Goal: Transaction & Acquisition: Purchase product/service

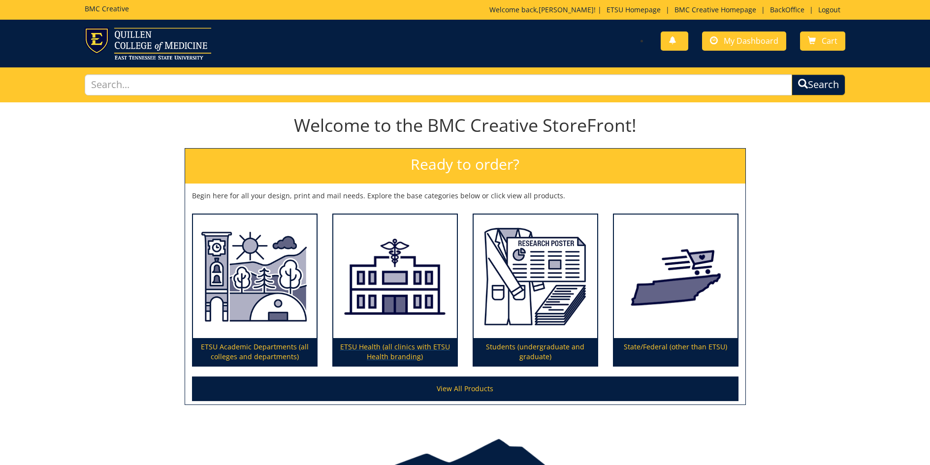
click at [390, 292] on img at bounding box center [395, 277] width 124 height 124
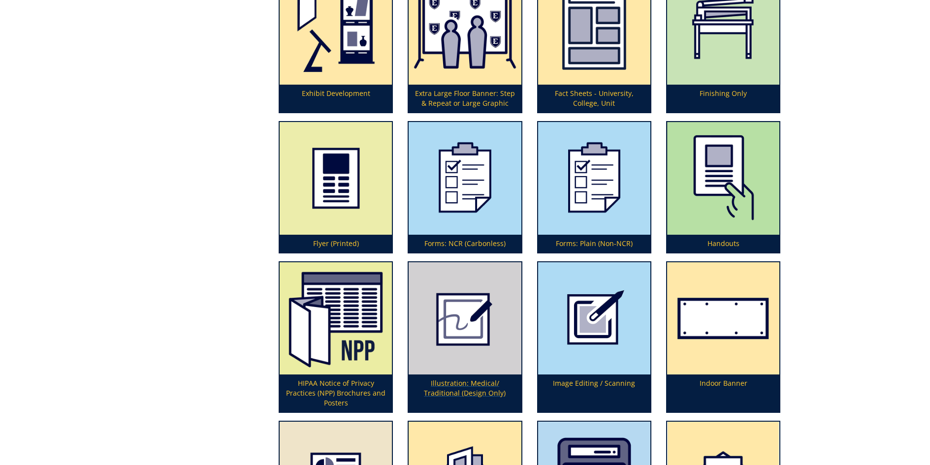
scroll to position [1252, 0]
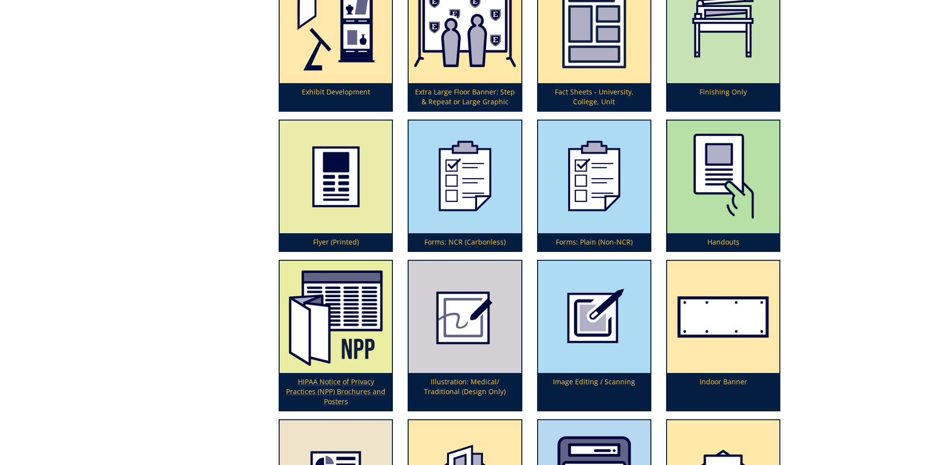
click at [361, 298] on img at bounding box center [336, 317] width 112 height 112
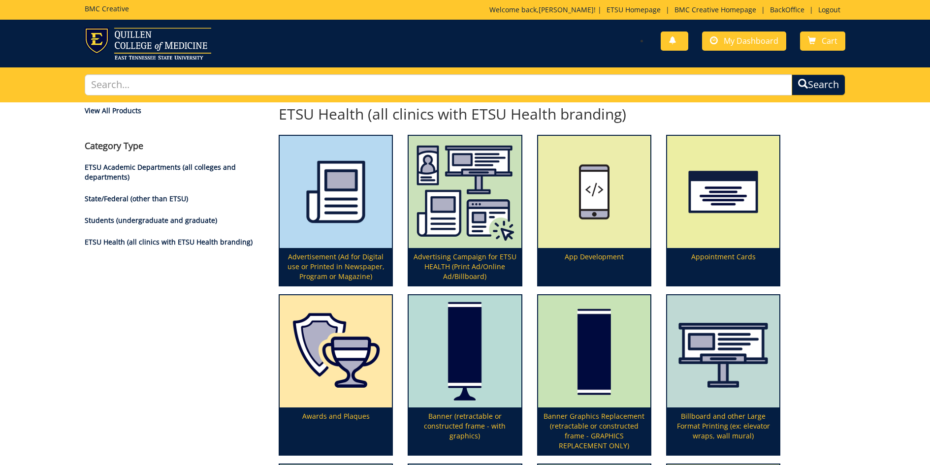
scroll to position [0, 0]
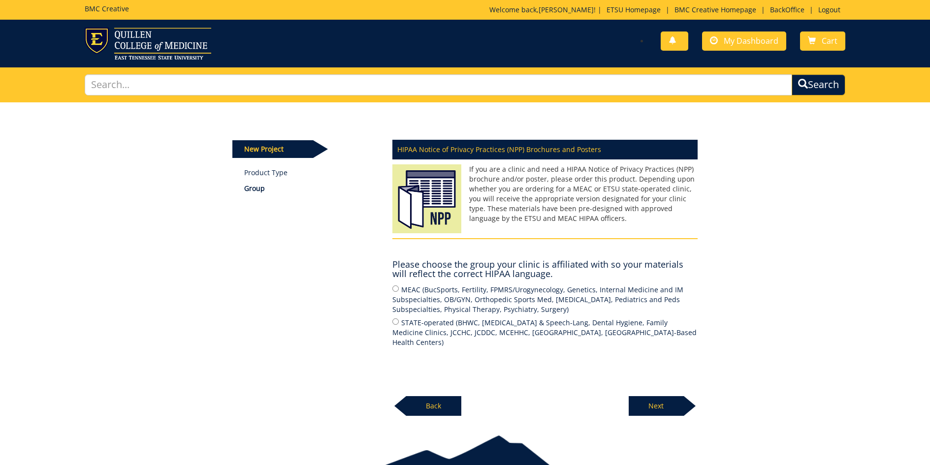
click at [396, 289] on input "MEAC (BucSports, Fertility, FPMRS/Urogynecology, Genetics, Internal Medicine an…" at bounding box center [395, 288] width 6 height 6
radio input "true"
click at [646, 407] on p "Next" at bounding box center [655, 406] width 55 height 20
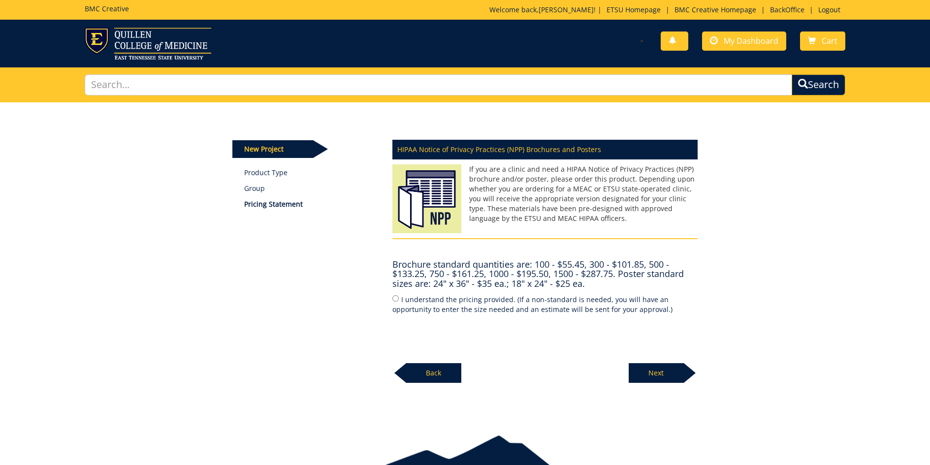
click at [395, 296] on input "I understand the pricing provided. (If a non-standard is needed, you will have …" at bounding box center [395, 298] width 6 height 6
radio input "true"
click at [661, 372] on p "Next" at bounding box center [655, 373] width 55 height 20
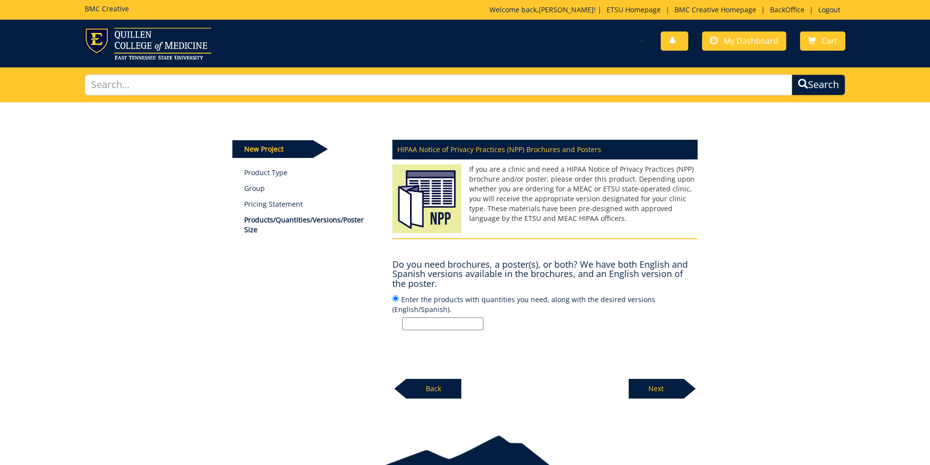
click at [397, 299] on input "Enter the products with quantities you need, along with the desired versions (E…" at bounding box center [395, 298] width 6 height 6
click at [430, 325] on input "Enter the products with quantities you need, along with the desired versions (E…" at bounding box center [442, 323] width 81 height 13
type input "1000"
click at [659, 391] on p "Next" at bounding box center [655, 389] width 55 height 20
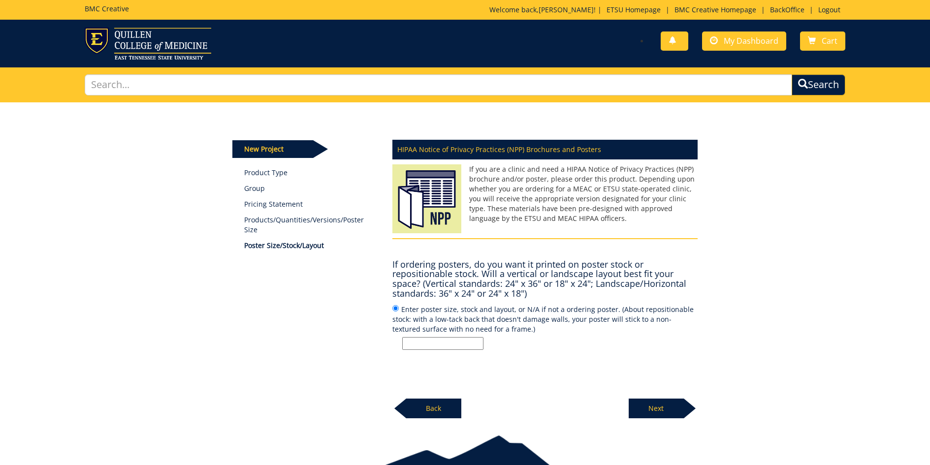
click at [652, 402] on p "Next" at bounding box center [655, 409] width 55 height 20
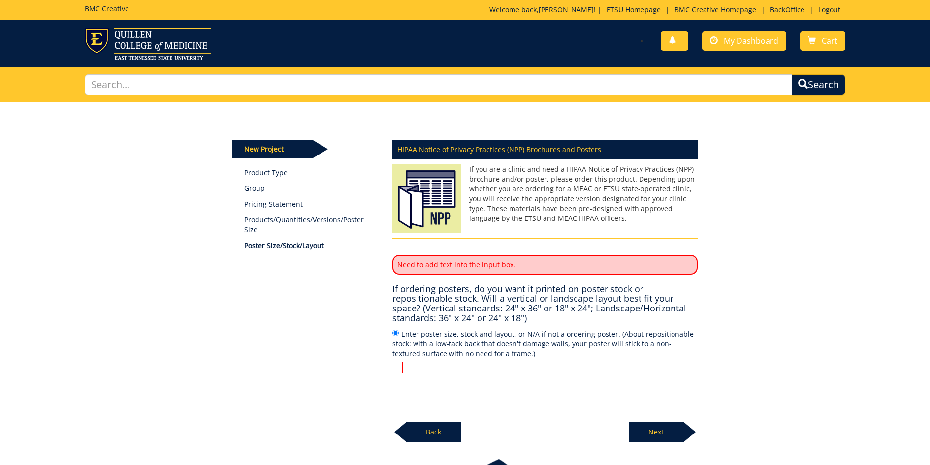
click at [420, 363] on input "Enter poster size, stock and layout, or N/A if not a ordering poster. (About re…" at bounding box center [442, 368] width 80 height 12
type input "2"
click at [656, 425] on p "Next" at bounding box center [655, 432] width 55 height 20
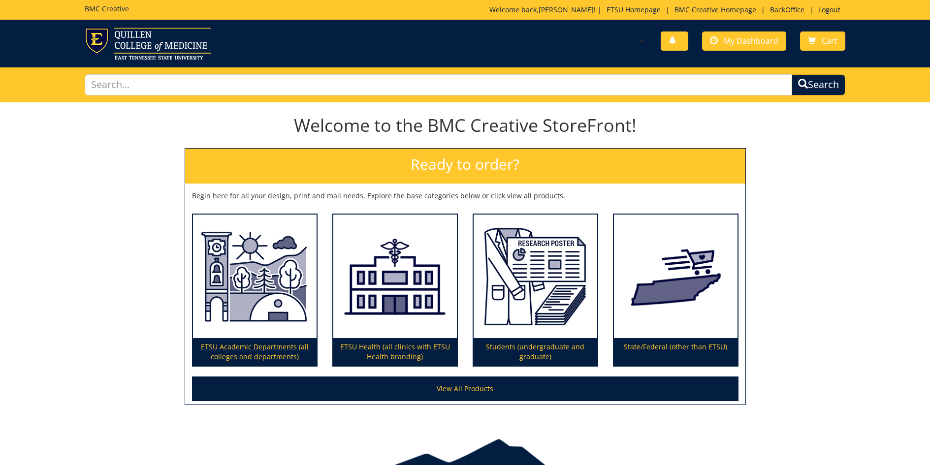
click at [254, 300] on img at bounding box center [255, 277] width 124 height 124
click at [780, 8] on link "BackOffice" at bounding box center [787, 9] width 44 height 9
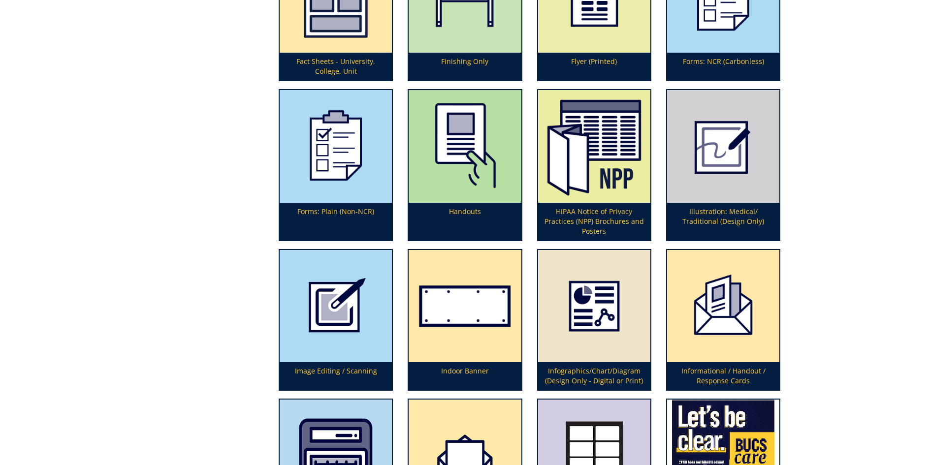
scroll to position [1483, 0]
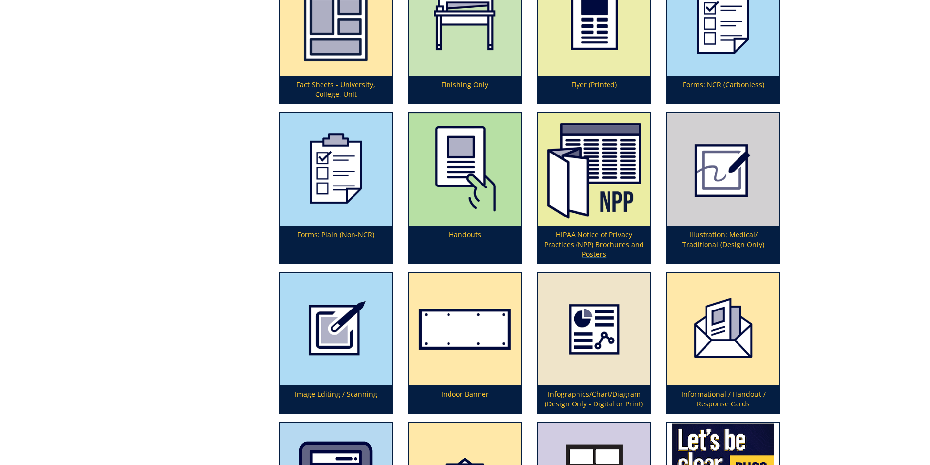
click at [607, 182] on img at bounding box center [594, 169] width 112 height 112
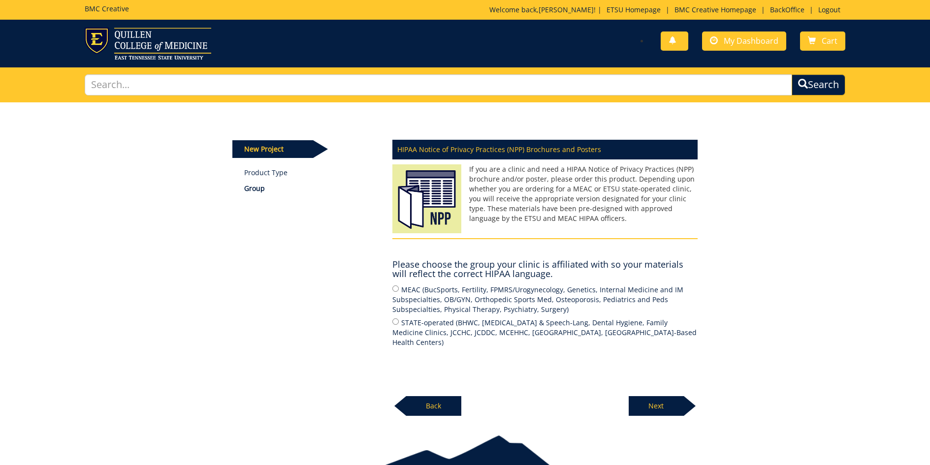
click at [393, 287] on input "MEAC (BucSports, Fertility, FPMRS/Urogynecology, Genetics, Internal Medicine an…" at bounding box center [395, 288] width 6 height 6
radio input "true"
click at [664, 403] on p "Next" at bounding box center [655, 406] width 55 height 20
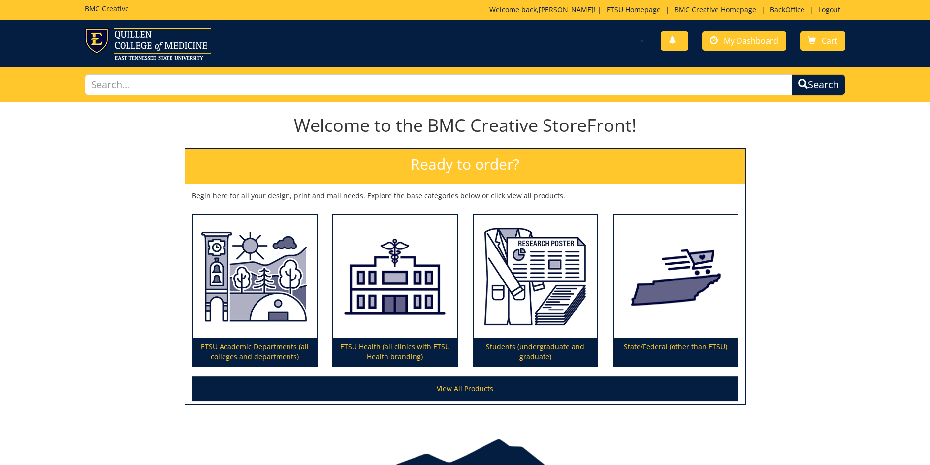
click at [418, 293] on img at bounding box center [395, 277] width 124 height 124
click at [245, 347] on p "ETSU Academic Departments (all colleges and departments)" at bounding box center [255, 352] width 124 height 28
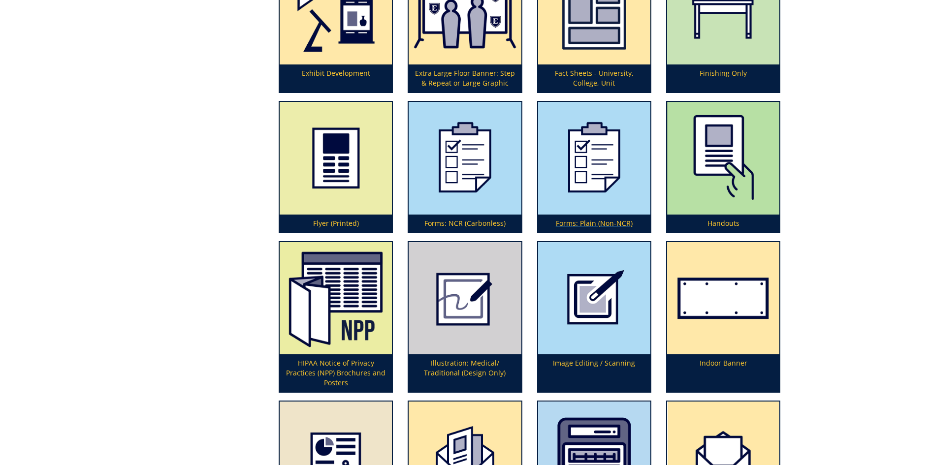
scroll to position [1272, 0]
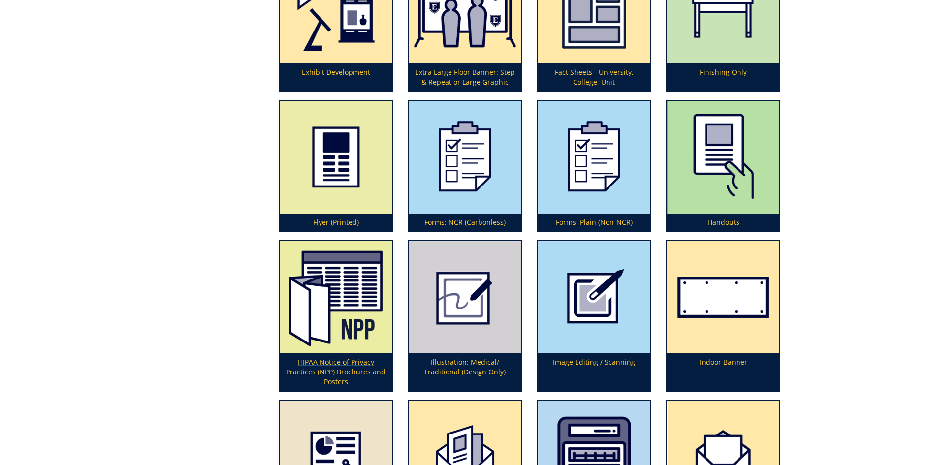
click at [328, 307] on img at bounding box center [336, 297] width 112 height 112
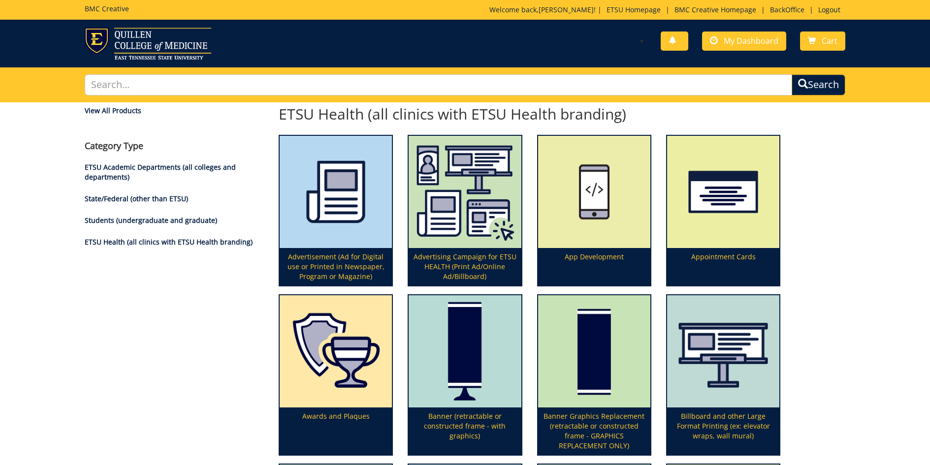
scroll to position [0, 0]
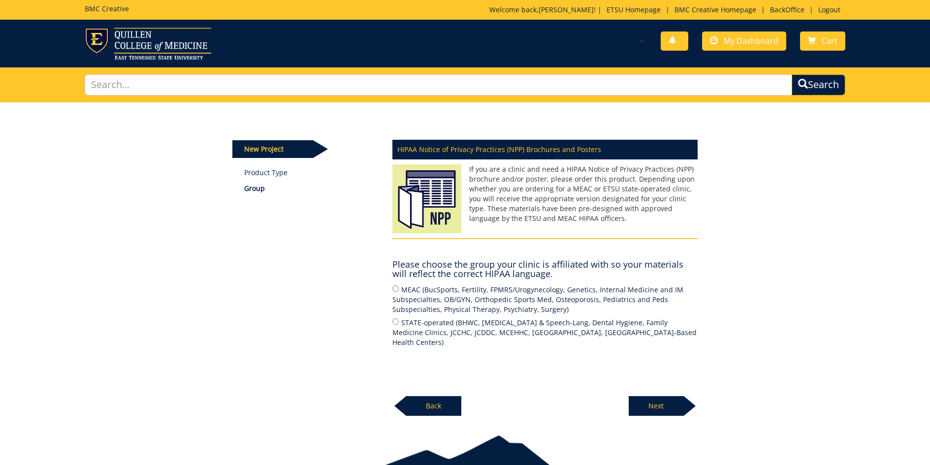
scroll to position [0, 0]
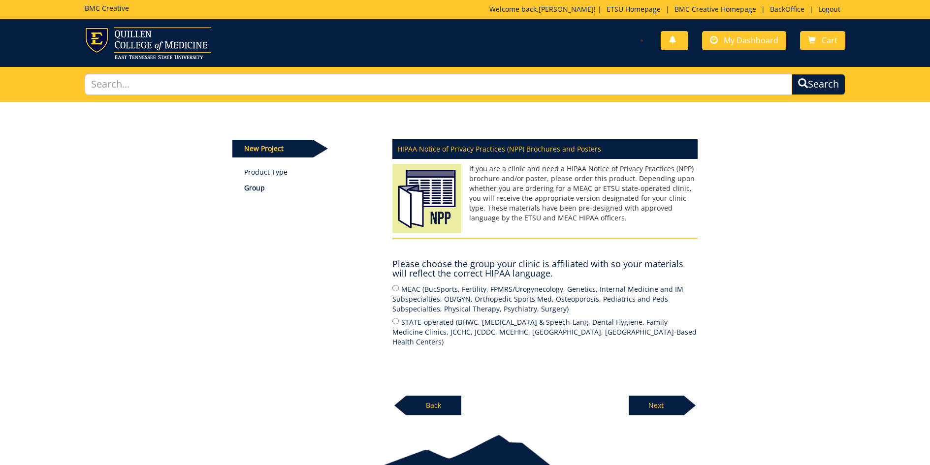
drag, startPoint x: 395, startPoint y: 287, endPoint x: 550, endPoint y: 339, distance: 163.4
click at [395, 287] on input "MEAC (BucSports, Fertility, FPMRS/Urogynecology, Genetics, Internal Medicine an…" at bounding box center [395, 288] width 6 height 6
radio input "true"
click at [653, 399] on p "Next" at bounding box center [655, 406] width 55 height 20
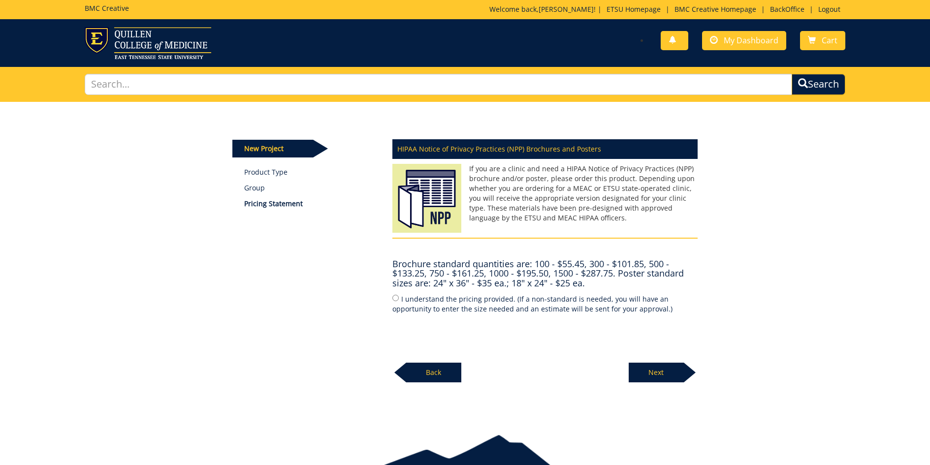
click at [395, 297] on input "I understand the pricing provided. (If a non-standard is needed, you will have …" at bounding box center [395, 298] width 6 height 6
radio input "true"
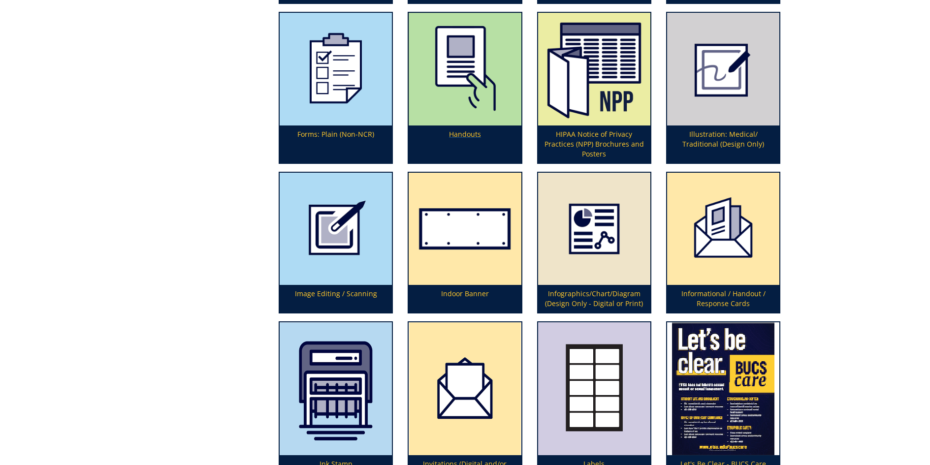
scroll to position [1584, 0]
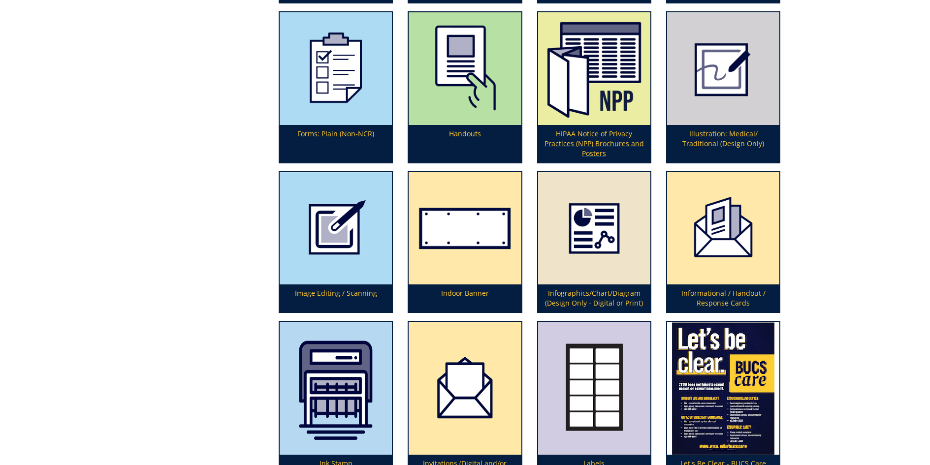
click at [595, 50] on img at bounding box center [594, 68] width 112 height 112
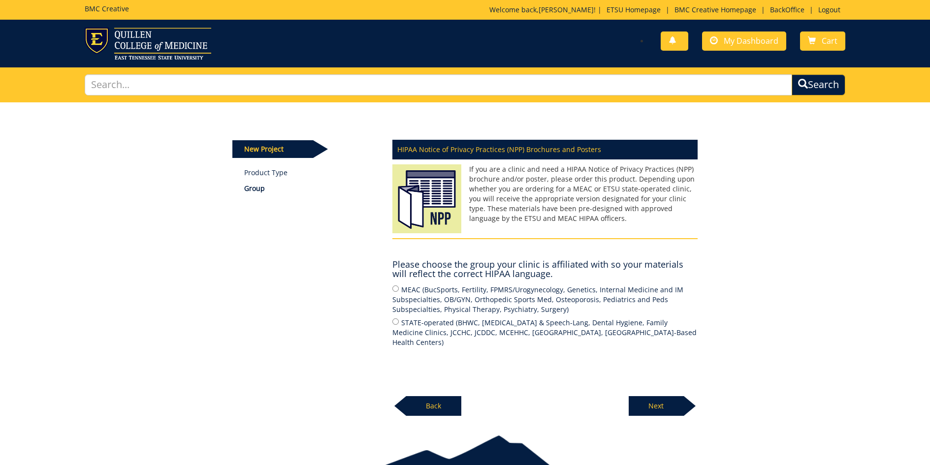
click at [394, 289] on input "MEAC (BucSports, Fertility, FPMRS/Urogynecology, Genetics, Internal Medicine an…" at bounding box center [395, 288] width 6 height 6
radio input "true"
click at [661, 403] on p "Next" at bounding box center [655, 406] width 55 height 20
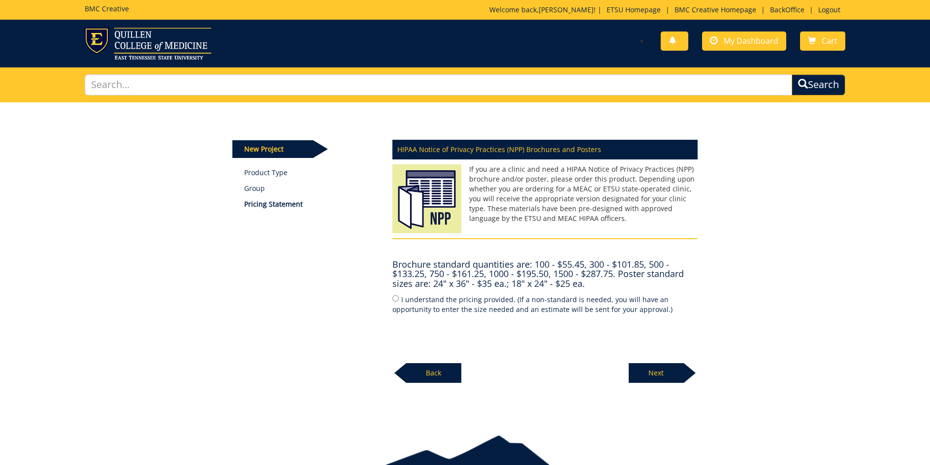
click at [394, 297] on input "I understand the pricing provided. (If a non-standard is needed, you will have …" at bounding box center [395, 298] width 6 height 6
radio input "true"
click at [660, 371] on p "Next" at bounding box center [655, 373] width 55 height 20
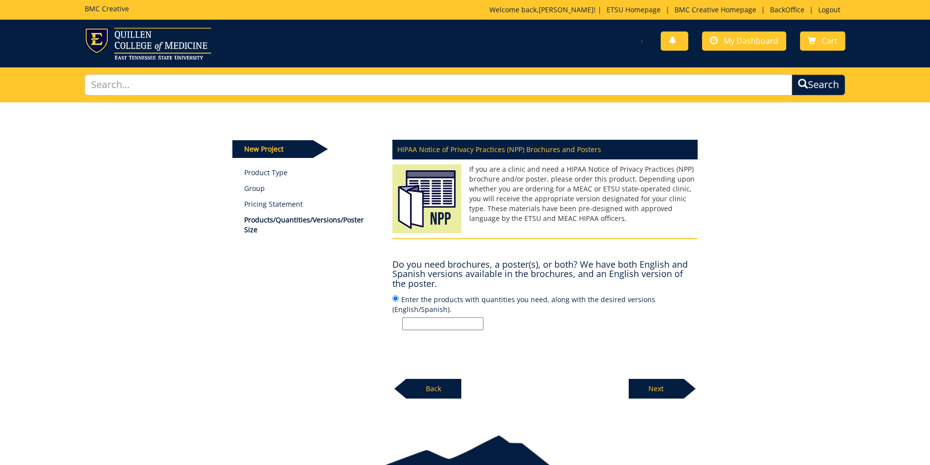
click at [436, 322] on input "Enter the products with quantities you need, along with the desired versions (E…" at bounding box center [442, 323] width 81 height 13
type input "2"
click at [665, 385] on p "Next" at bounding box center [655, 389] width 55 height 20
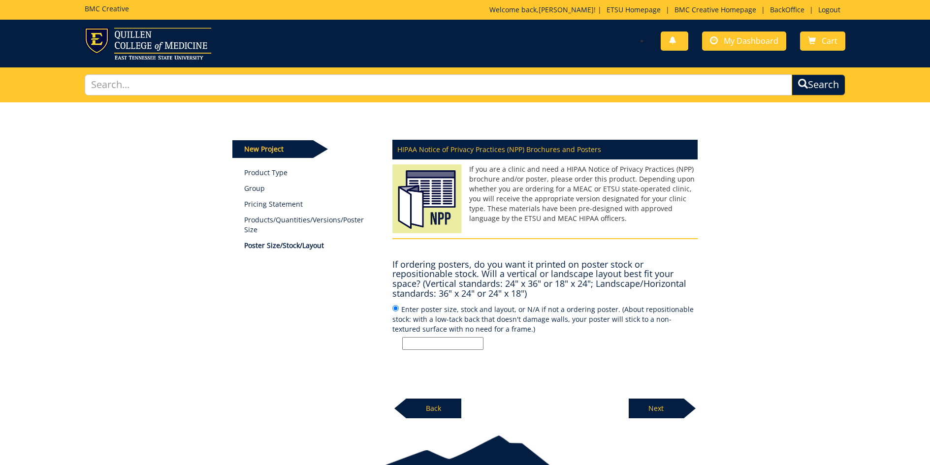
click at [660, 402] on p "Next" at bounding box center [655, 409] width 55 height 20
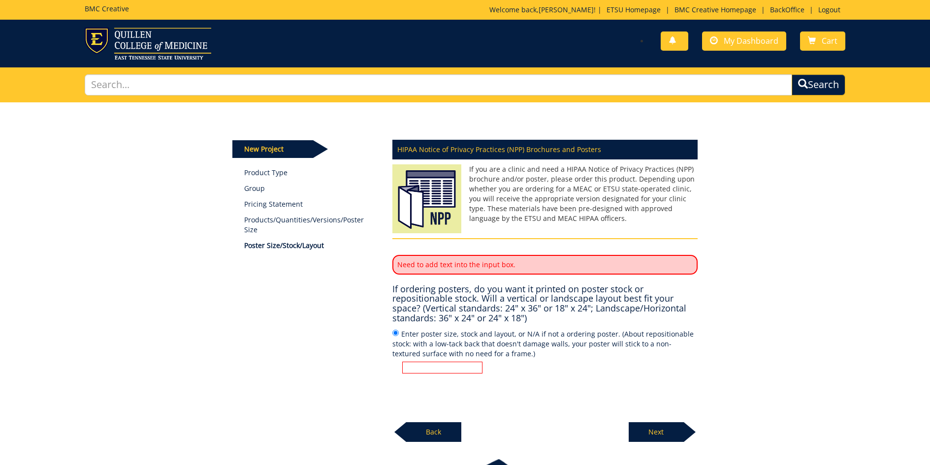
click at [431, 364] on input "Enter poster size, stock and layout, or N/A if not a ordering poster. (About re…" at bounding box center [442, 368] width 80 height 12
type input "24x36"
click at [653, 430] on p "Next" at bounding box center [655, 432] width 55 height 20
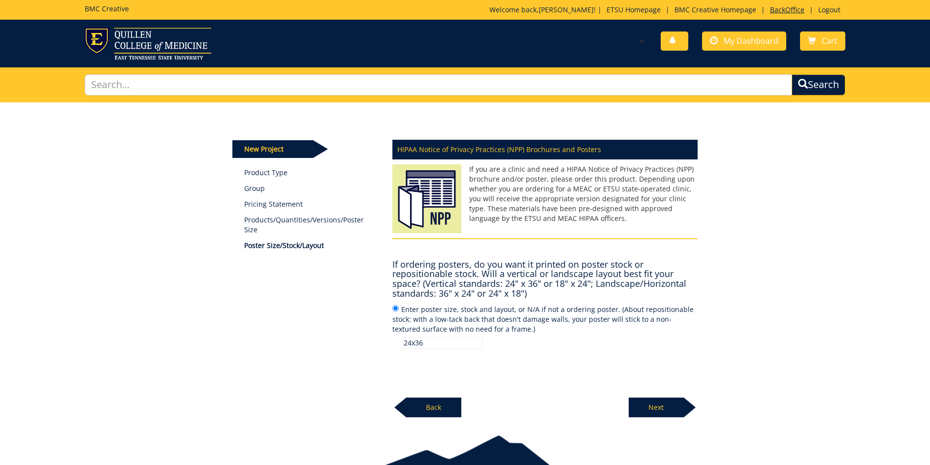
click at [779, 11] on link "BackOffice" at bounding box center [787, 9] width 44 height 9
